Goal: Task Accomplishment & Management: Manage account settings

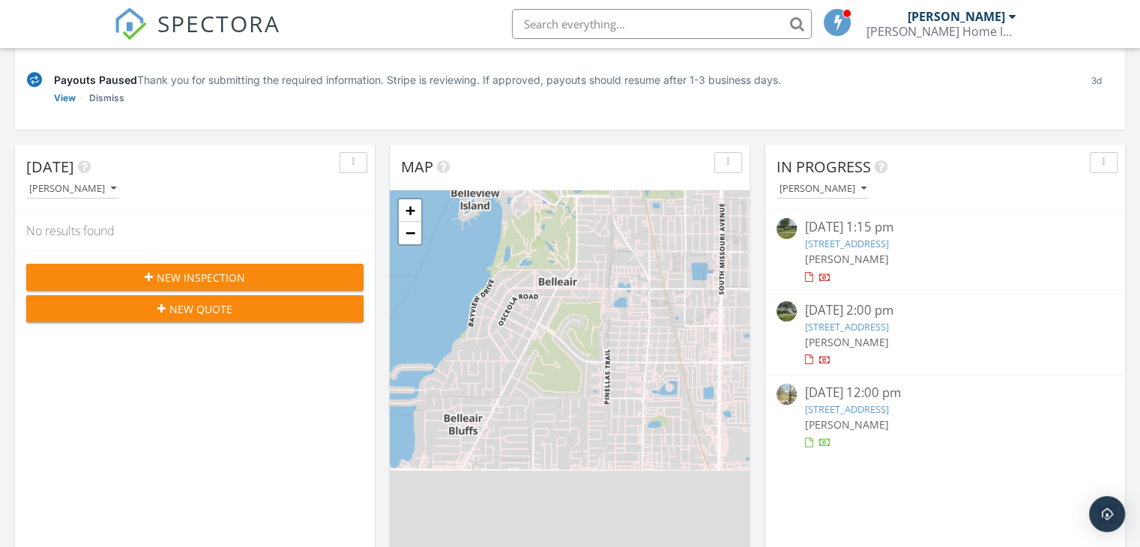
scroll to position [150, 0]
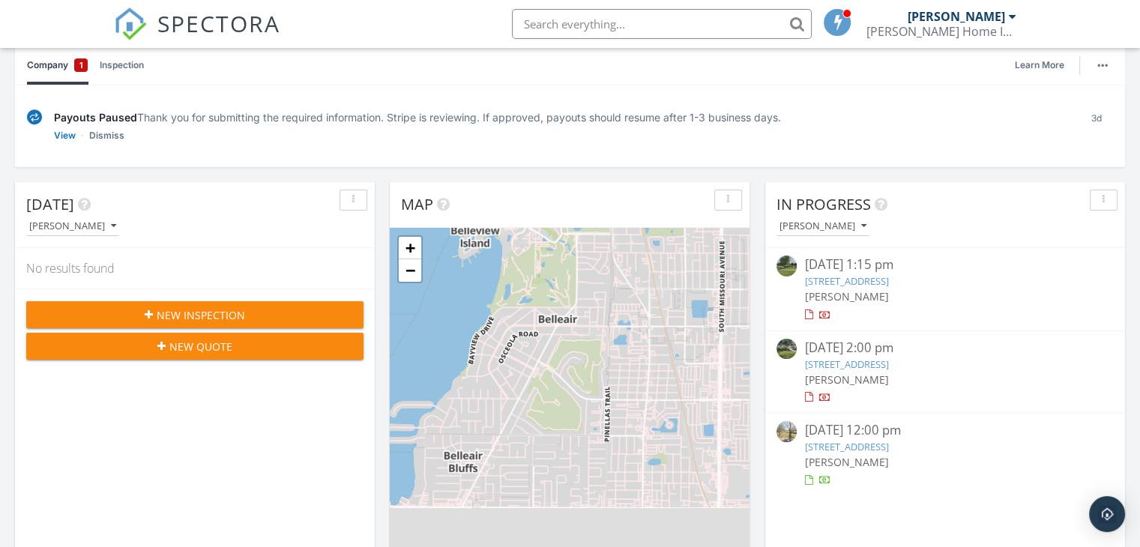
click at [864, 280] on link "1874 Oakdale Ln S, Clearwater, FL 33764" at bounding box center [846, 280] width 84 height 13
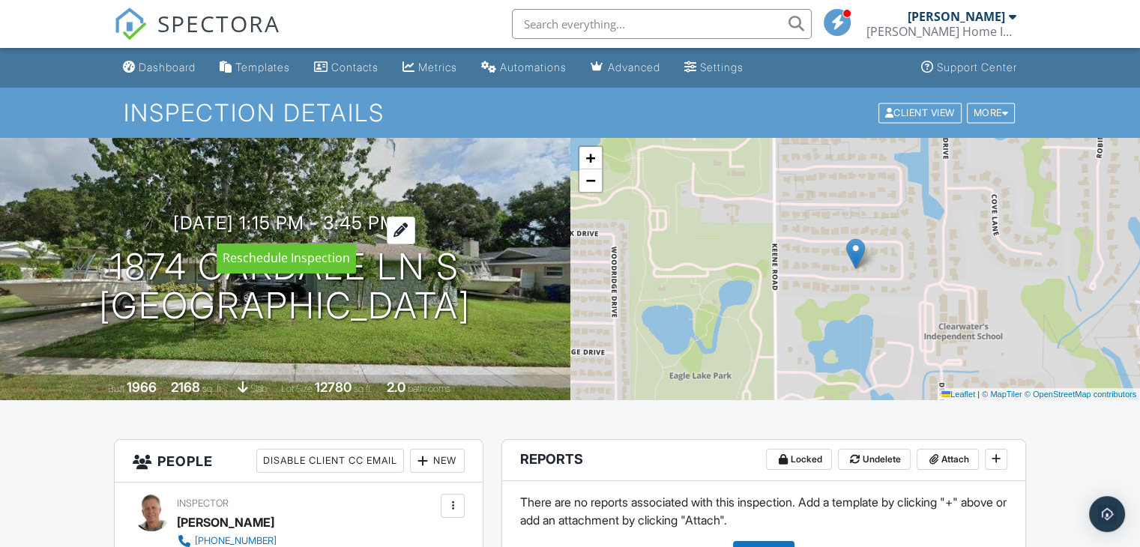
click at [415, 228] on div at bounding box center [401, 231] width 28 height 28
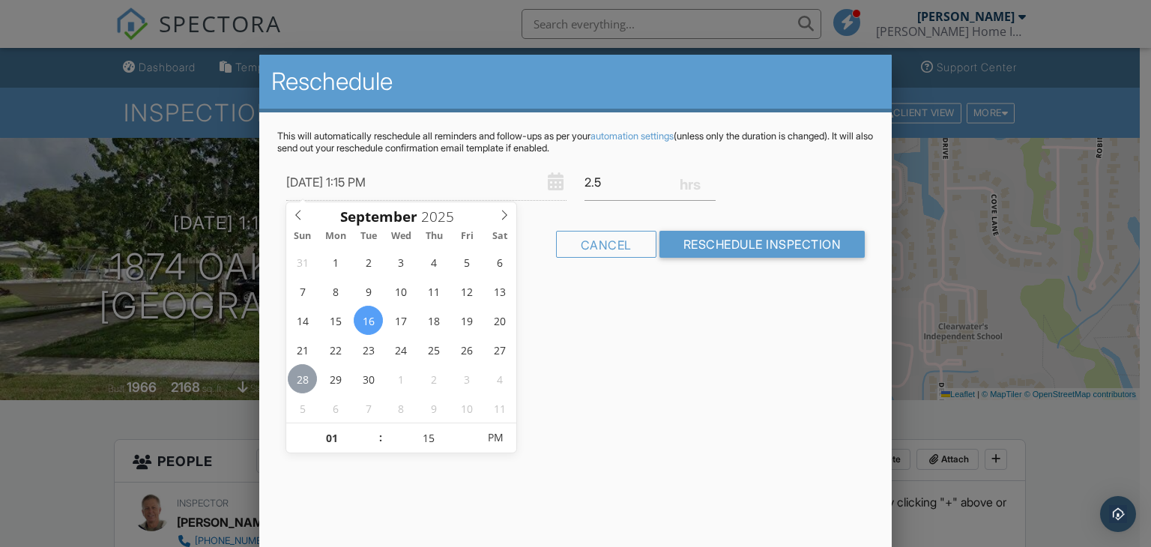
type input "[DATE] 1:15 PM"
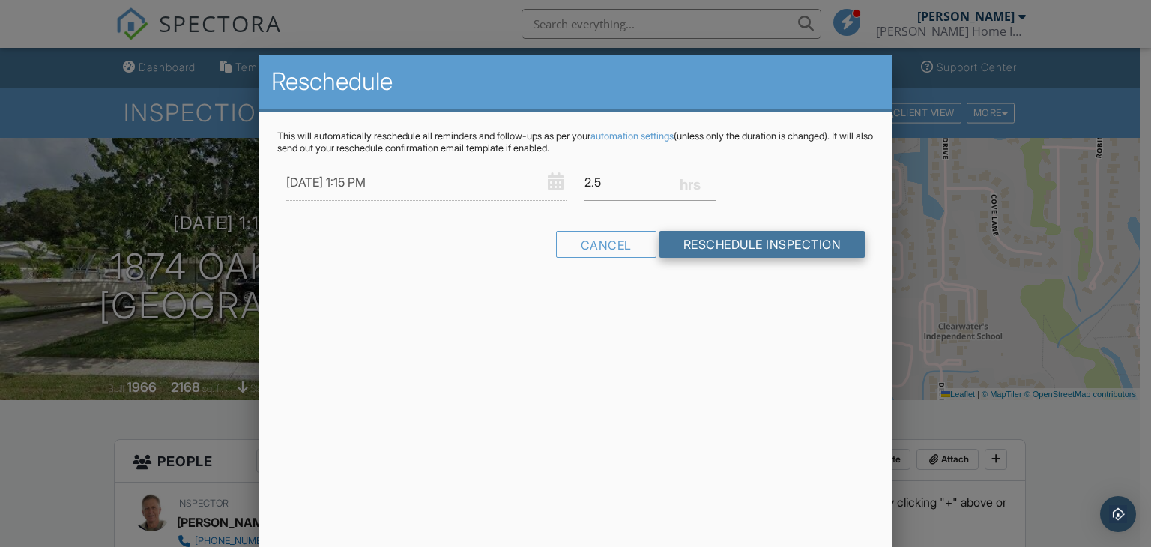
click at [724, 240] on input "Reschedule Inspection" at bounding box center [762, 244] width 206 height 27
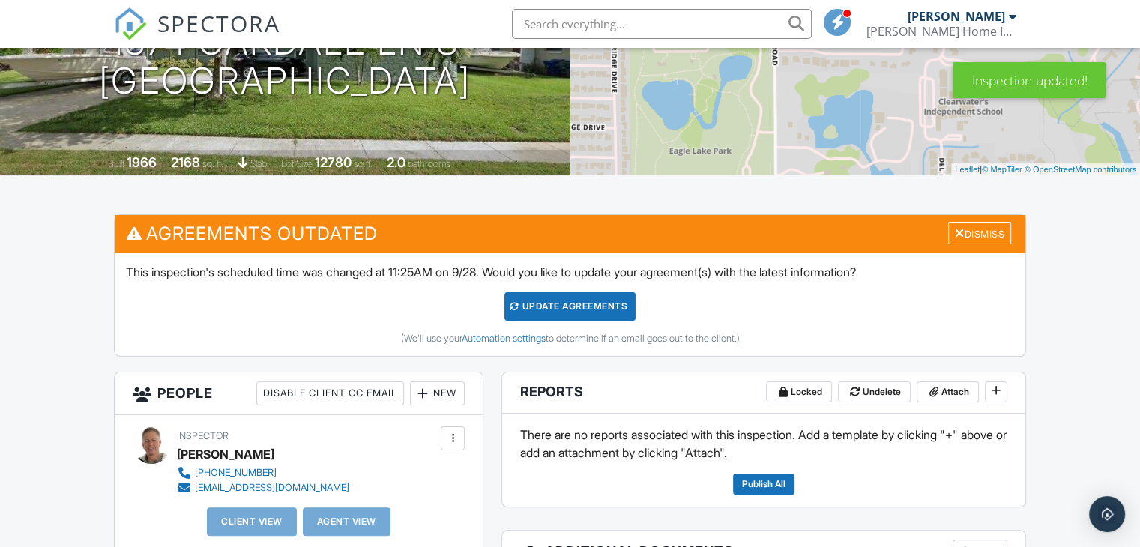
click at [570, 296] on div "Update Agreements" at bounding box center [569, 306] width 131 height 28
